Goal: Book appointment/travel/reservation

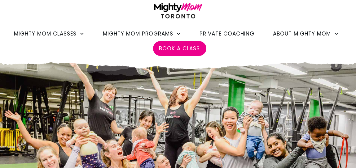
scroll to position [31, 0]
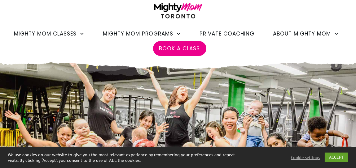
click at [169, 48] on span "Book a Class" at bounding box center [179, 48] width 41 height 11
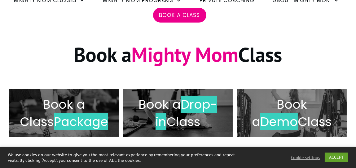
scroll to position [124, 0]
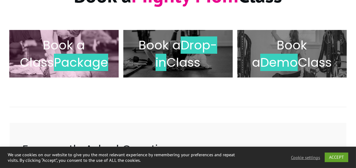
click at [72, 63] on span "Package" at bounding box center [81, 62] width 54 height 17
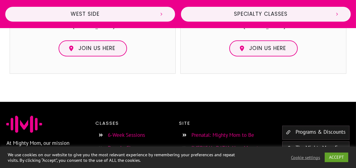
scroll to position [897, 0]
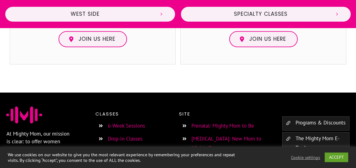
click at [126, 123] on link "6-Week Sessions" at bounding box center [126, 126] width 37 height 7
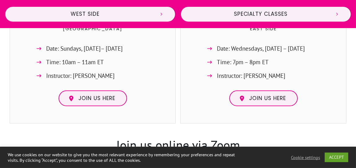
scroll to position [650, 0]
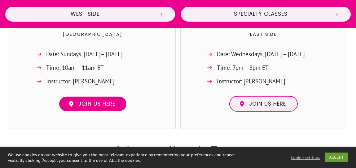
click at [105, 101] on span "Join us here" at bounding box center [97, 104] width 37 height 7
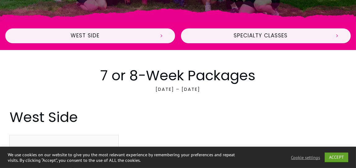
scroll to position [217, 0]
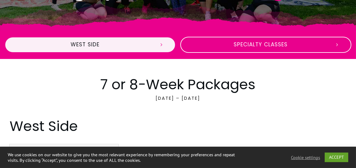
click at [265, 45] on span "Specialty Classes" at bounding box center [261, 44] width 138 height 7
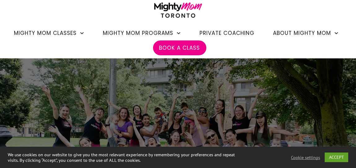
scroll to position [31, 0]
